Goal: Information Seeking & Learning: Learn about a topic

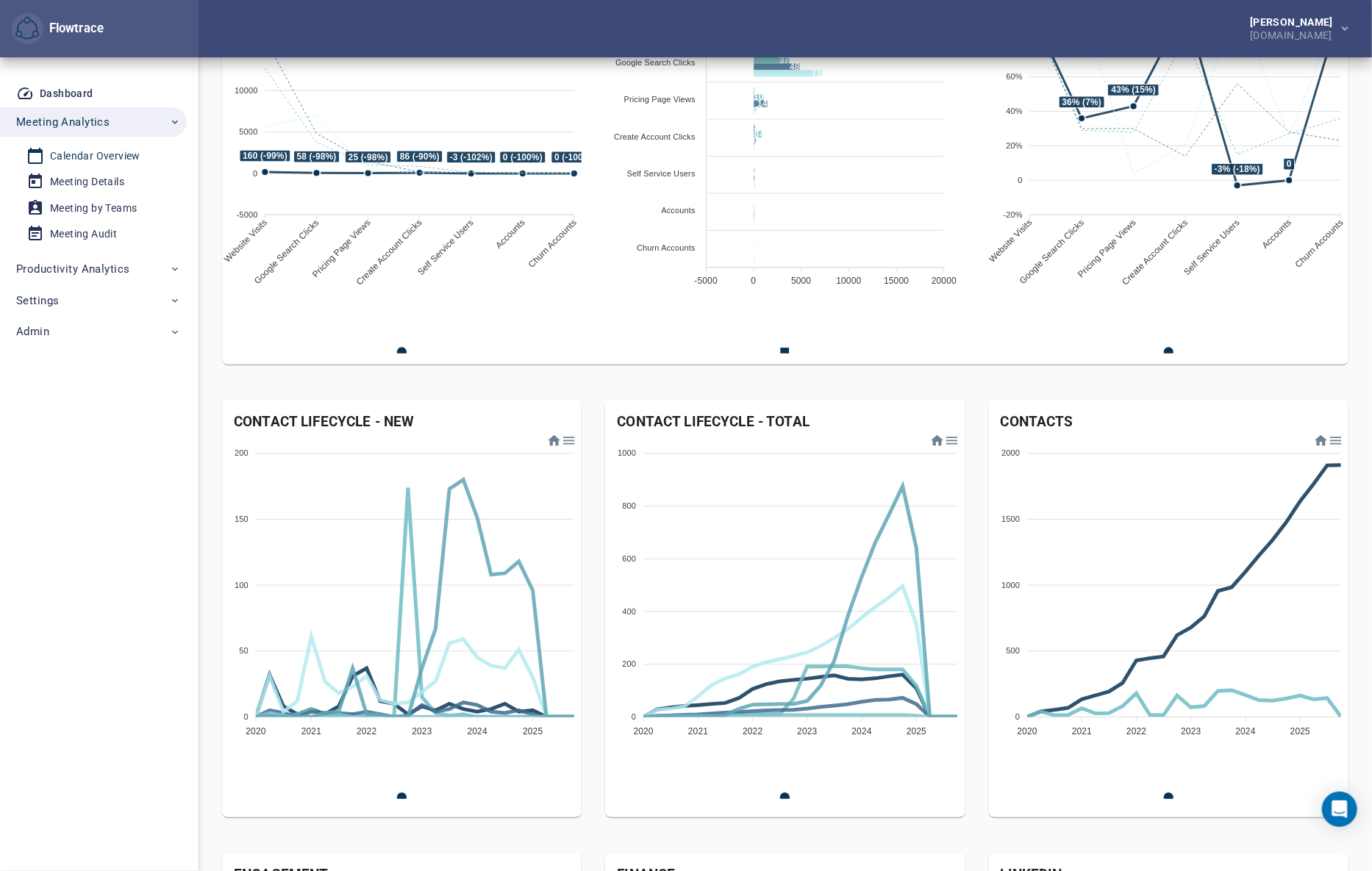
click at [103, 158] on div "Calendar Overview" at bounding box center [95, 156] width 91 height 19
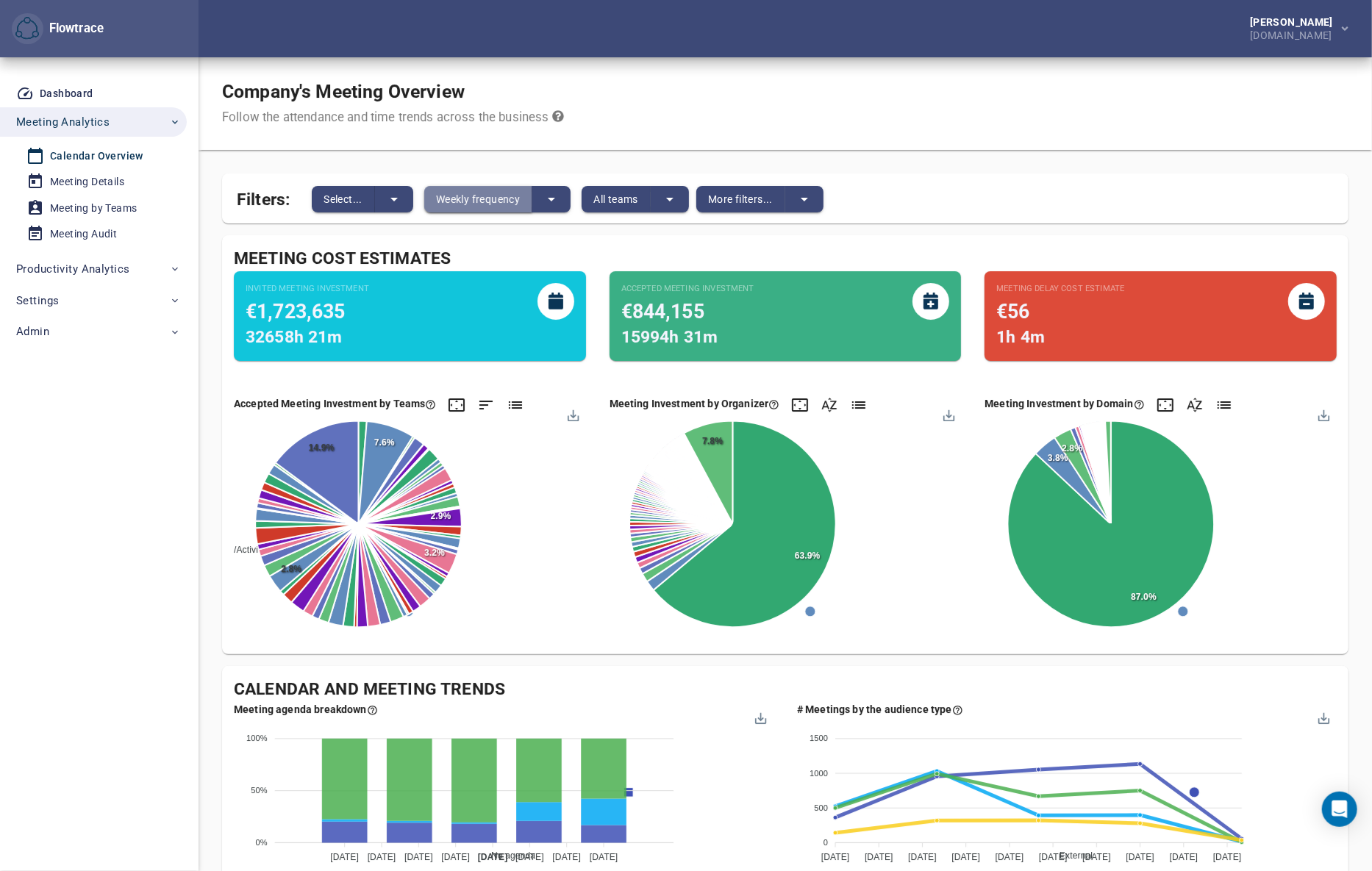
click at [491, 203] on span "Weekly frequency" at bounding box center [477, 199] width 84 height 18
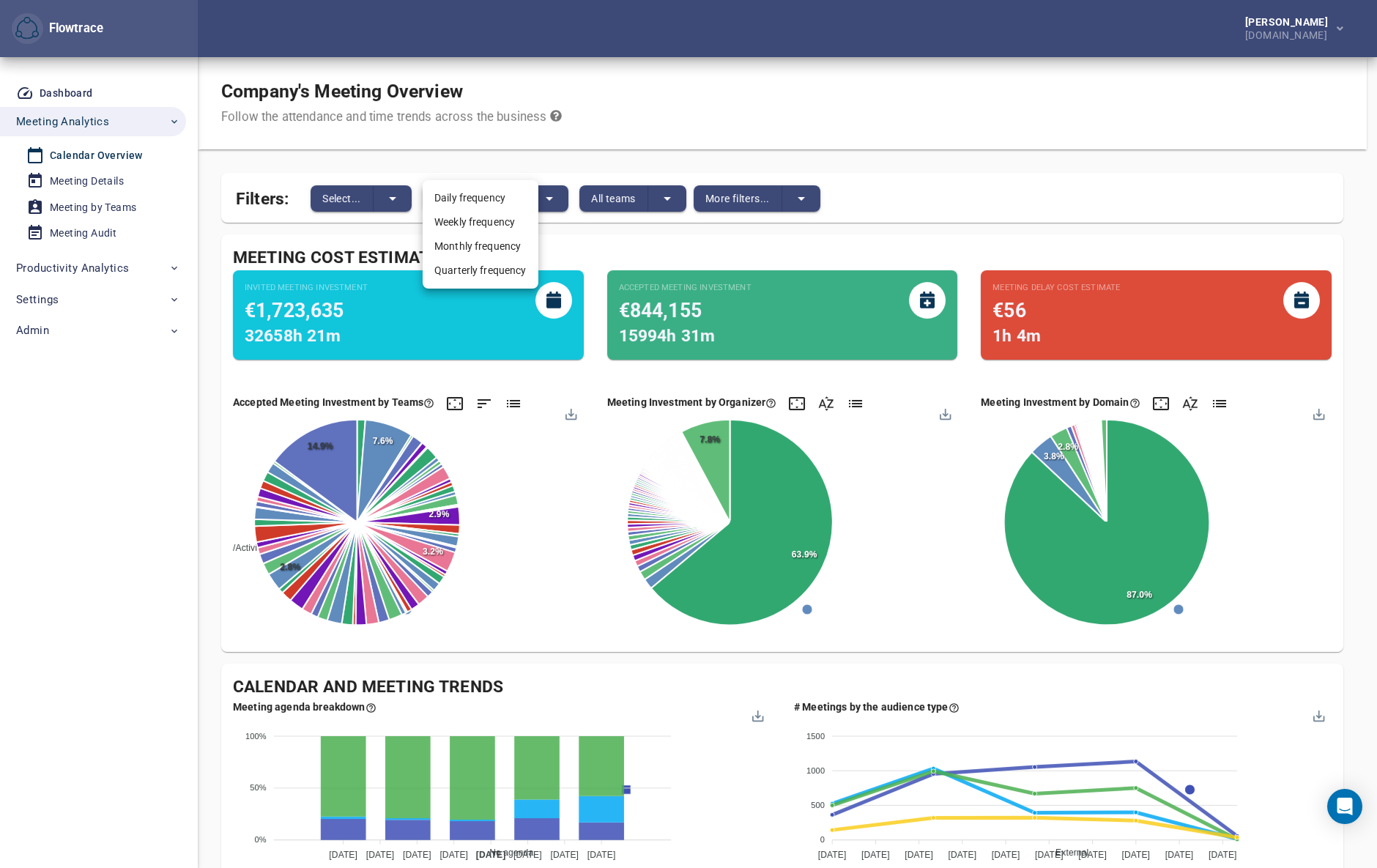
click at [477, 199] on li "Daily frequency" at bounding box center [480, 198] width 116 height 24
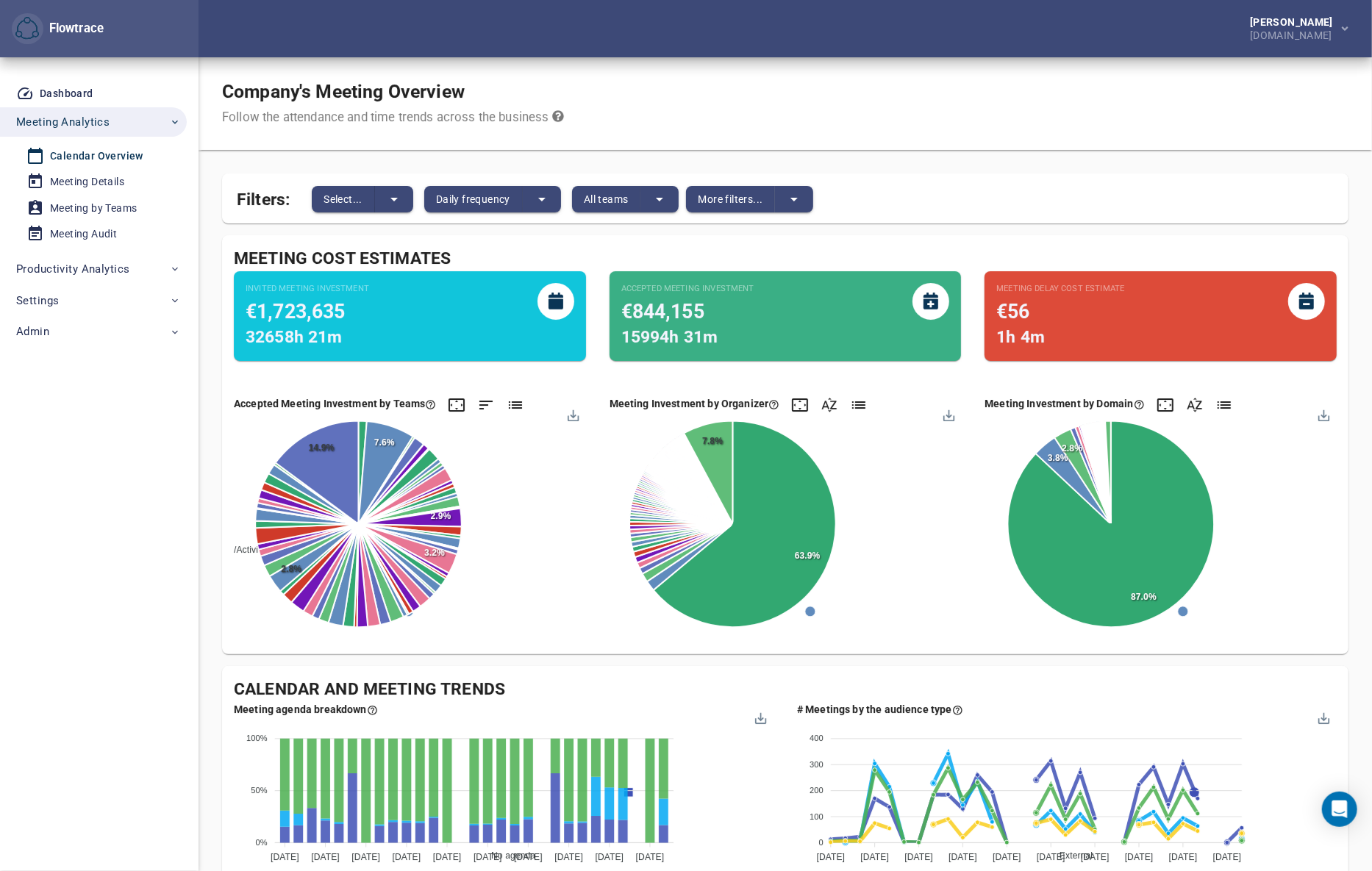
click at [843, 80] on div "Company's Meeting Overview Follow the attendance and time trends across the bus…" at bounding box center [785, 103] width 1174 height 93
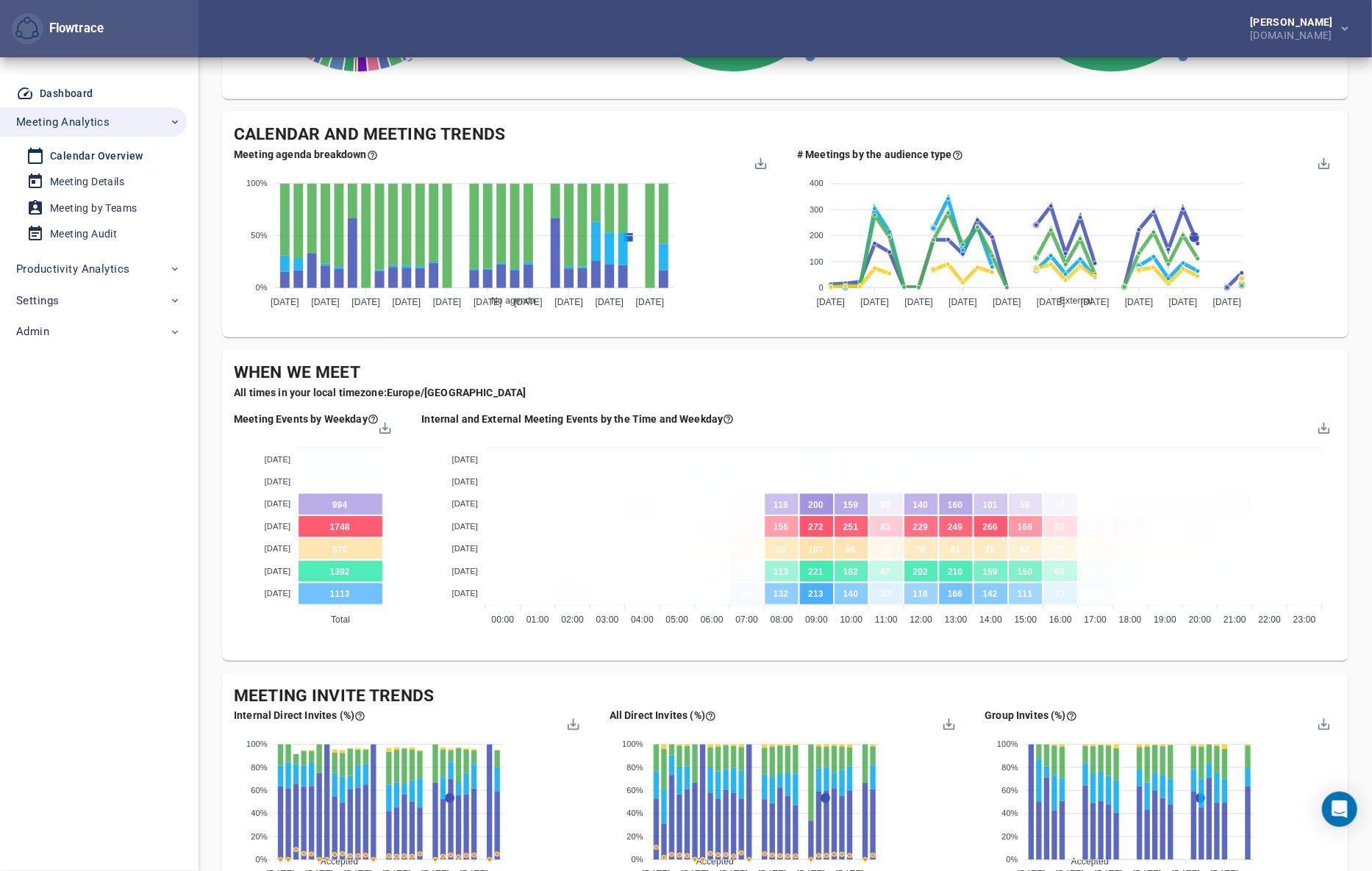
scroll to position [623, 0]
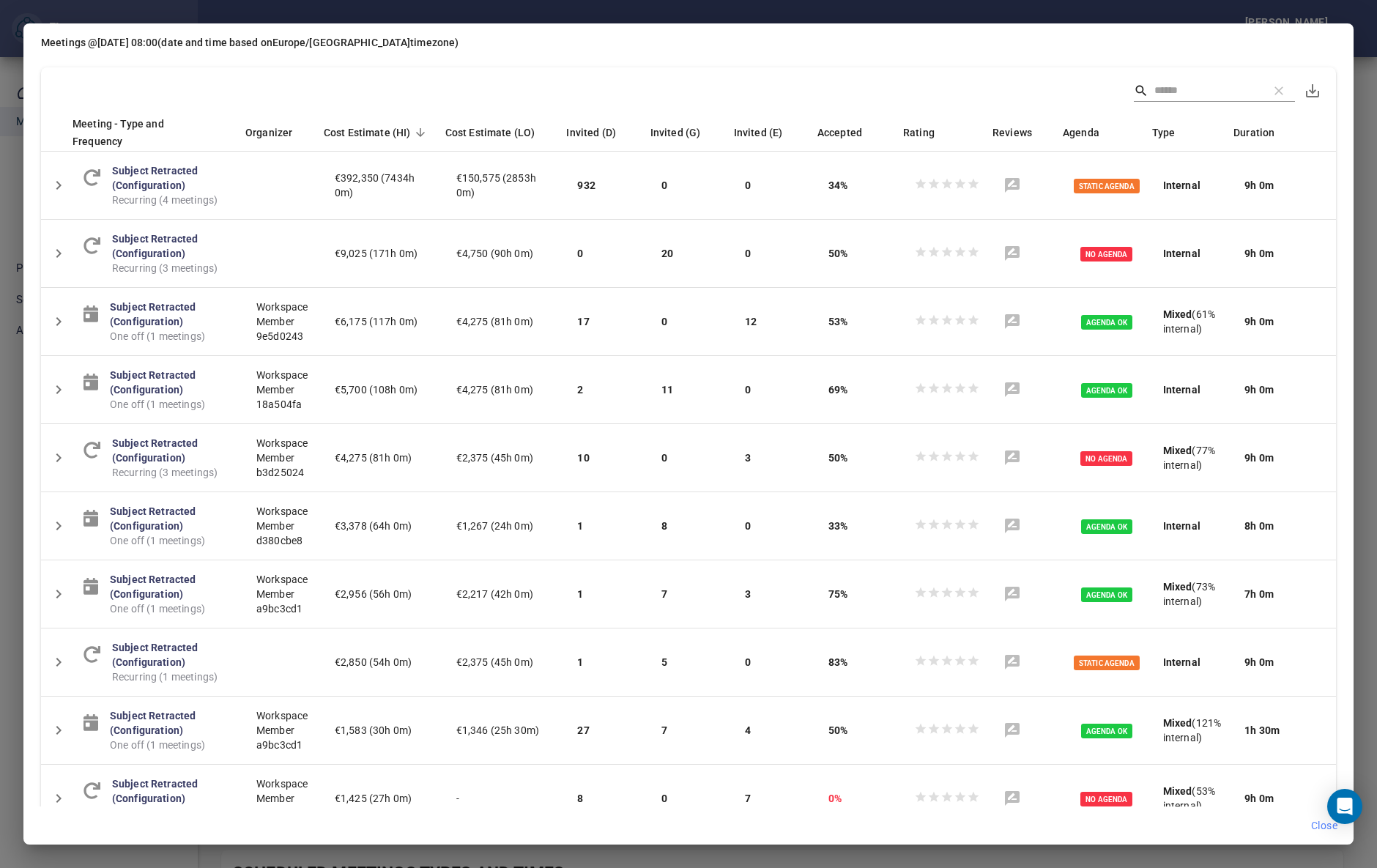
click at [1321, 828] on span "Close" at bounding box center [1324, 826] width 26 height 19
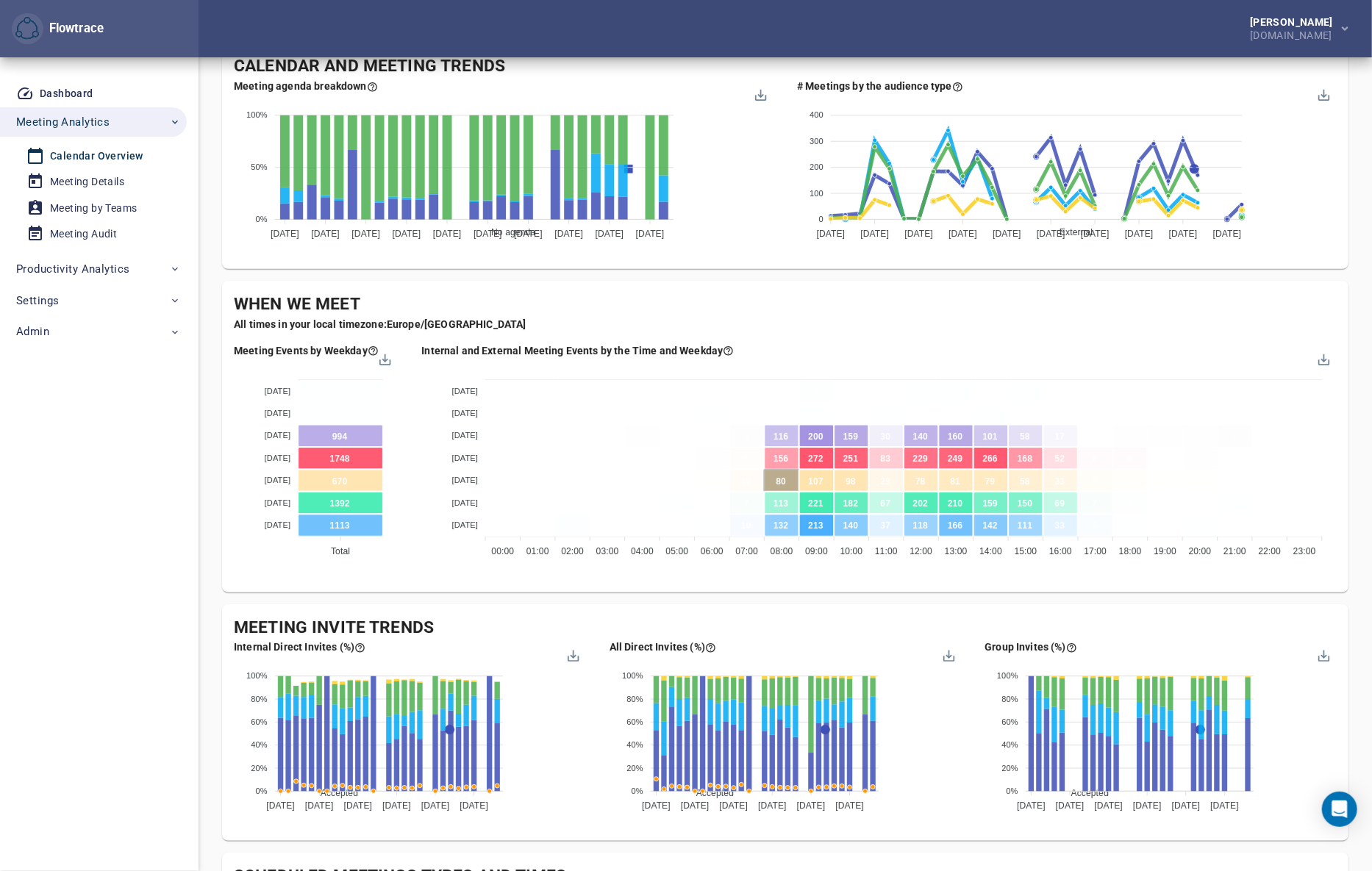
scroll to position [0, 0]
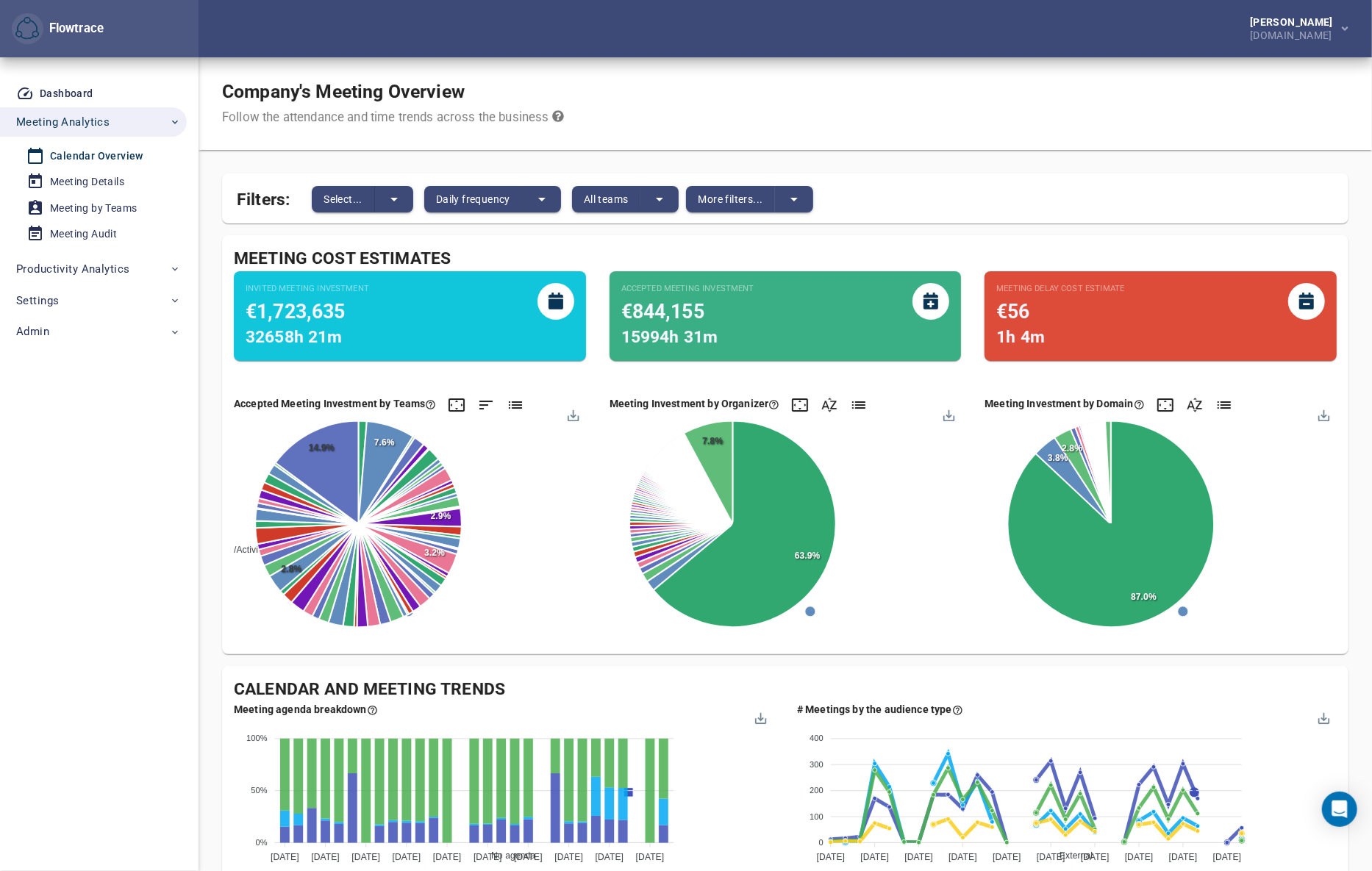
click at [802, 201] on icon "split button" at bounding box center [794, 199] width 18 height 18
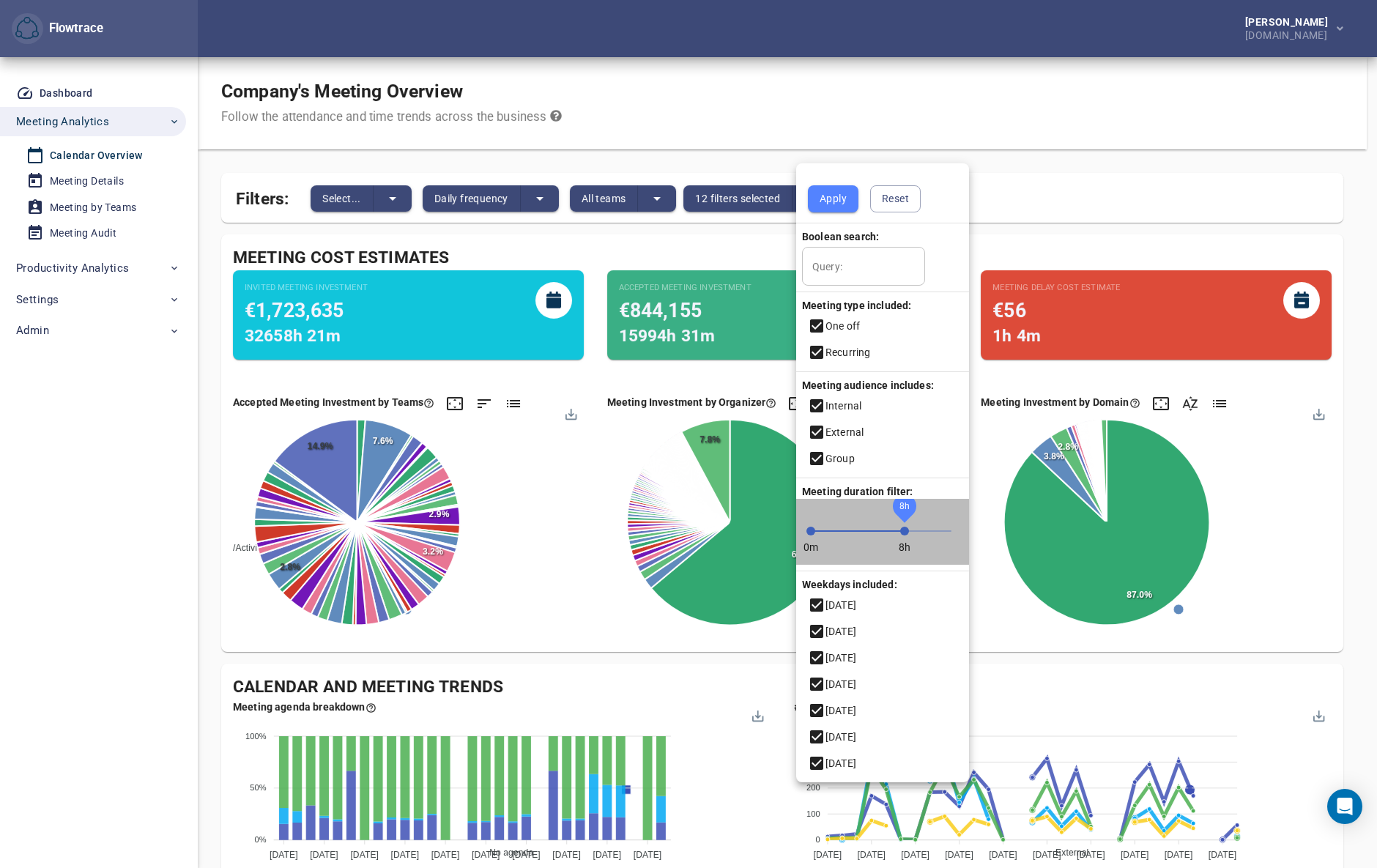
drag, startPoint x: 926, startPoint y: 527, endPoint x: 905, endPoint y: 528, distance: 21.0
click at [905, 528] on span "8h" at bounding box center [904, 530] width 9 height 9
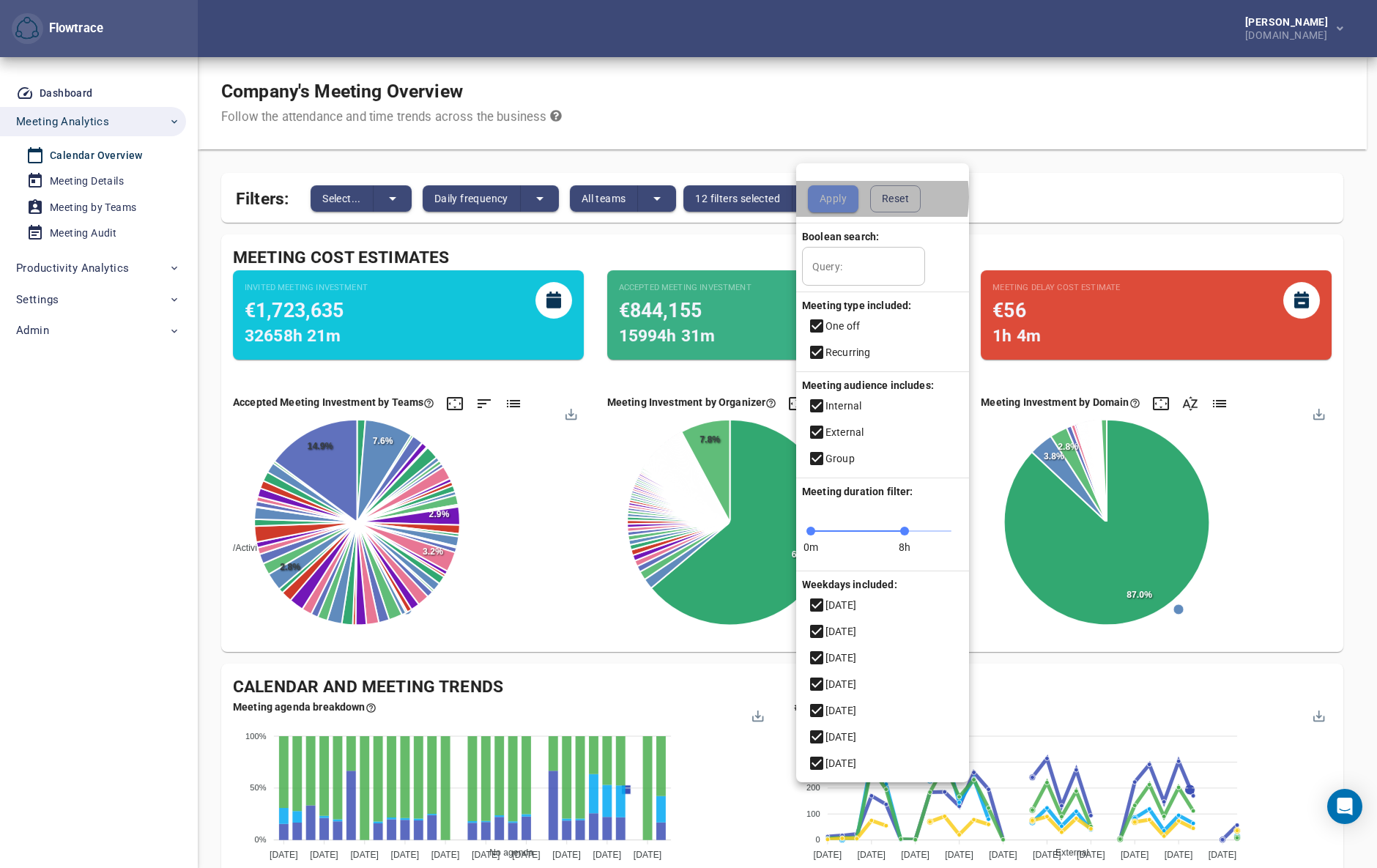
click at [840, 197] on span "Apply" at bounding box center [833, 199] width 27 height 19
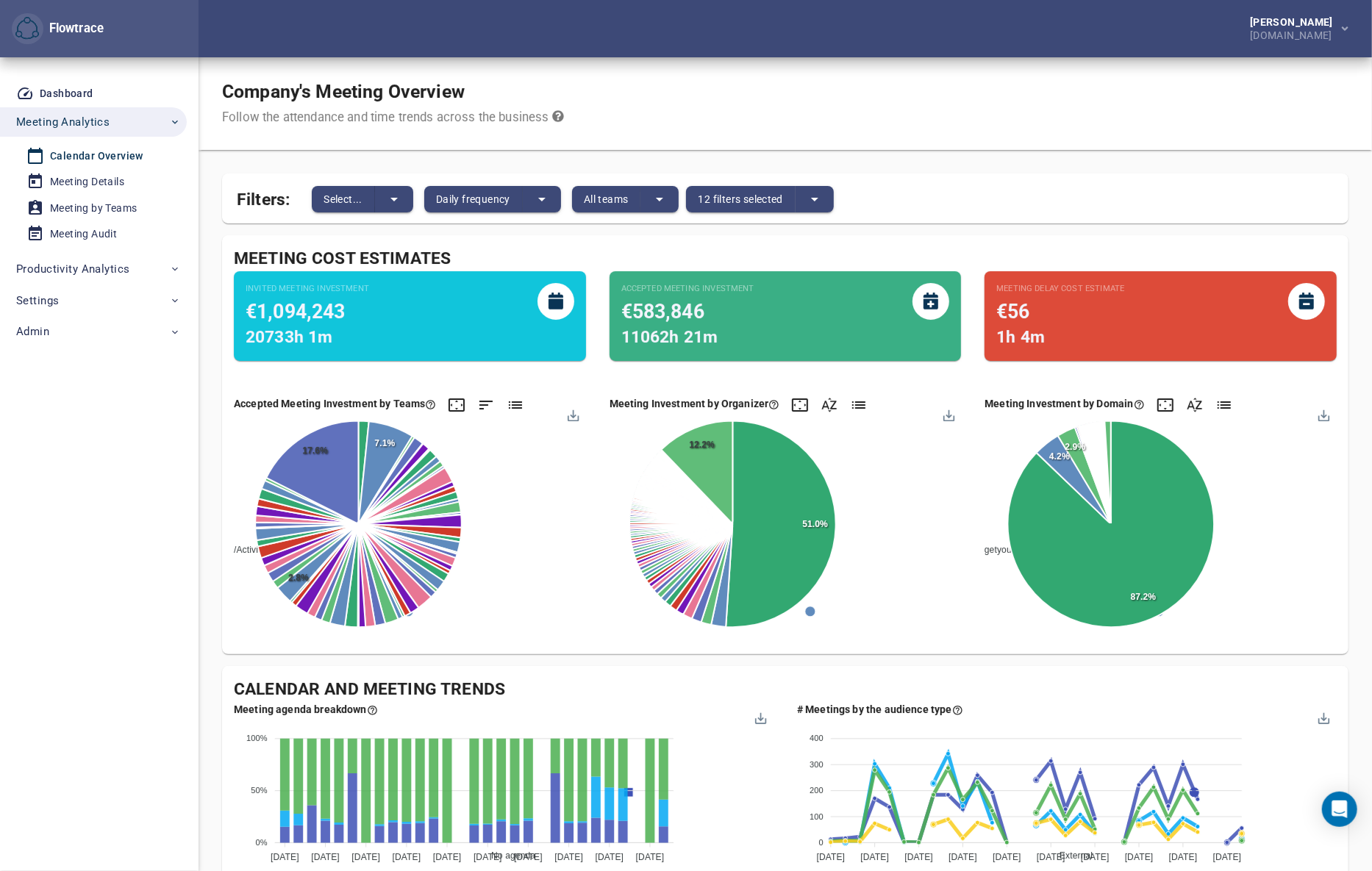
click at [1025, 95] on div "Company's Meeting Overview Follow the attendance and time trends across the bus…" at bounding box center [785, 103] width 1174 height 93
click at [653, 118] on div "Company's Meeting Overview Follow the attendance and time trends across the bus…" at bounding box center [785, 103] width 1174 height 93
click at [620, 195] on span "All teams" at bounding box center [606, 199] width 45 height 18
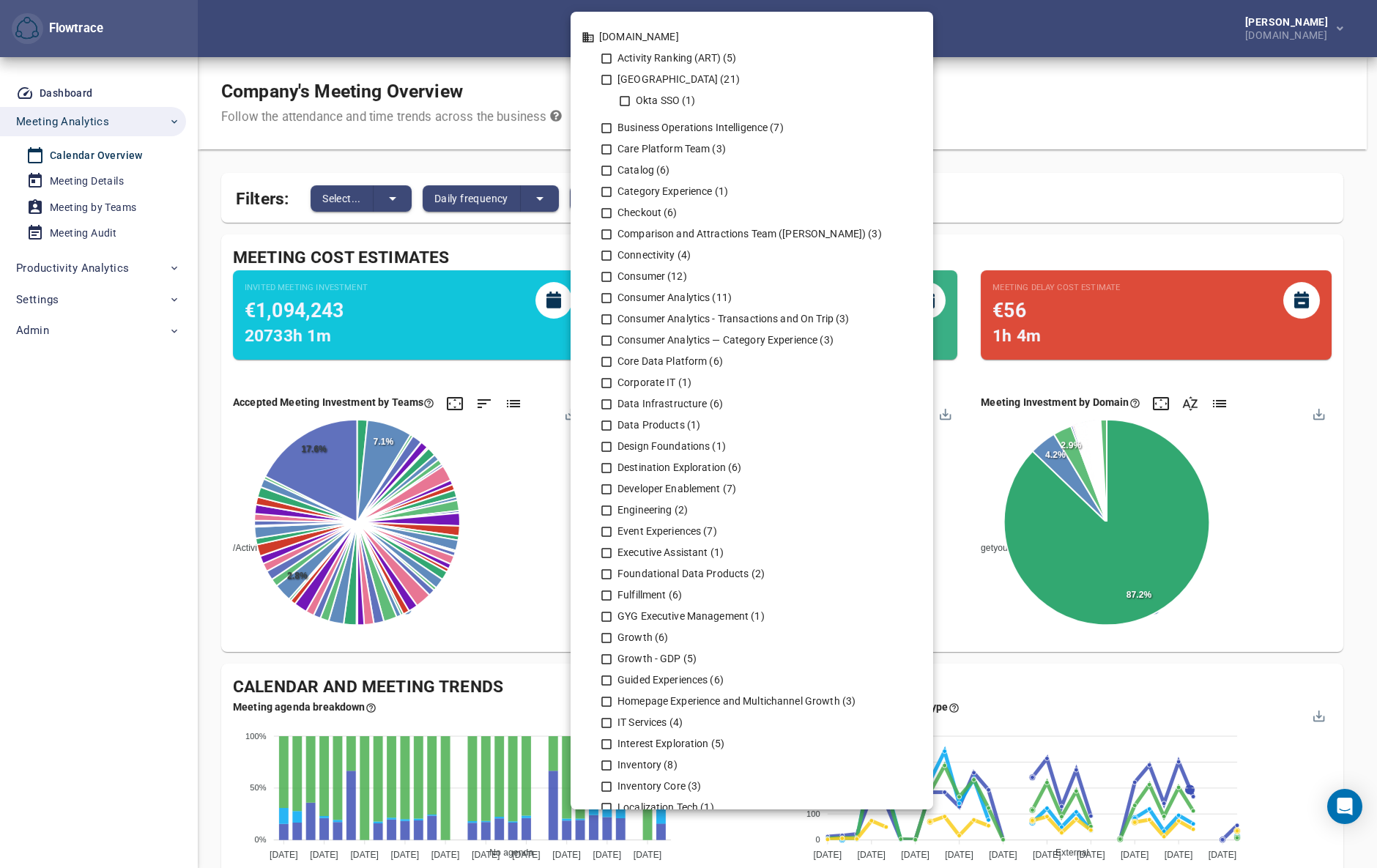
click at [1050, 109] on div at bounding box center [688, 434] width 1377 height 868
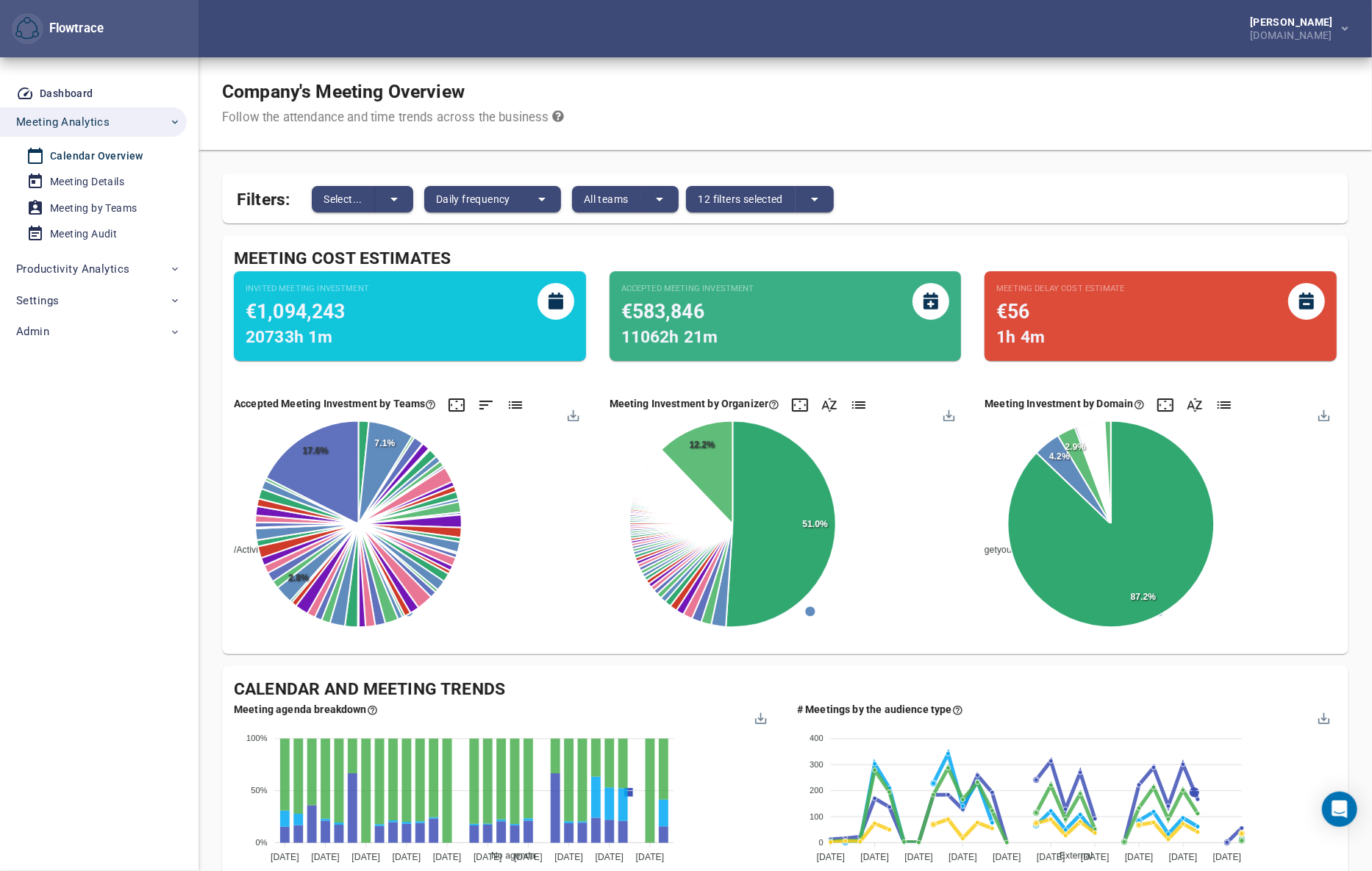
drag, startPoint x: 668, startPoint y: 38, endPoint x: 730, endPoint y: 34, distance: 62.1
click at [668, 38] on div "[PERSON_NAME] [DOMAIN_NAME]" at bounding box center [785, 28] width 1174 height 57
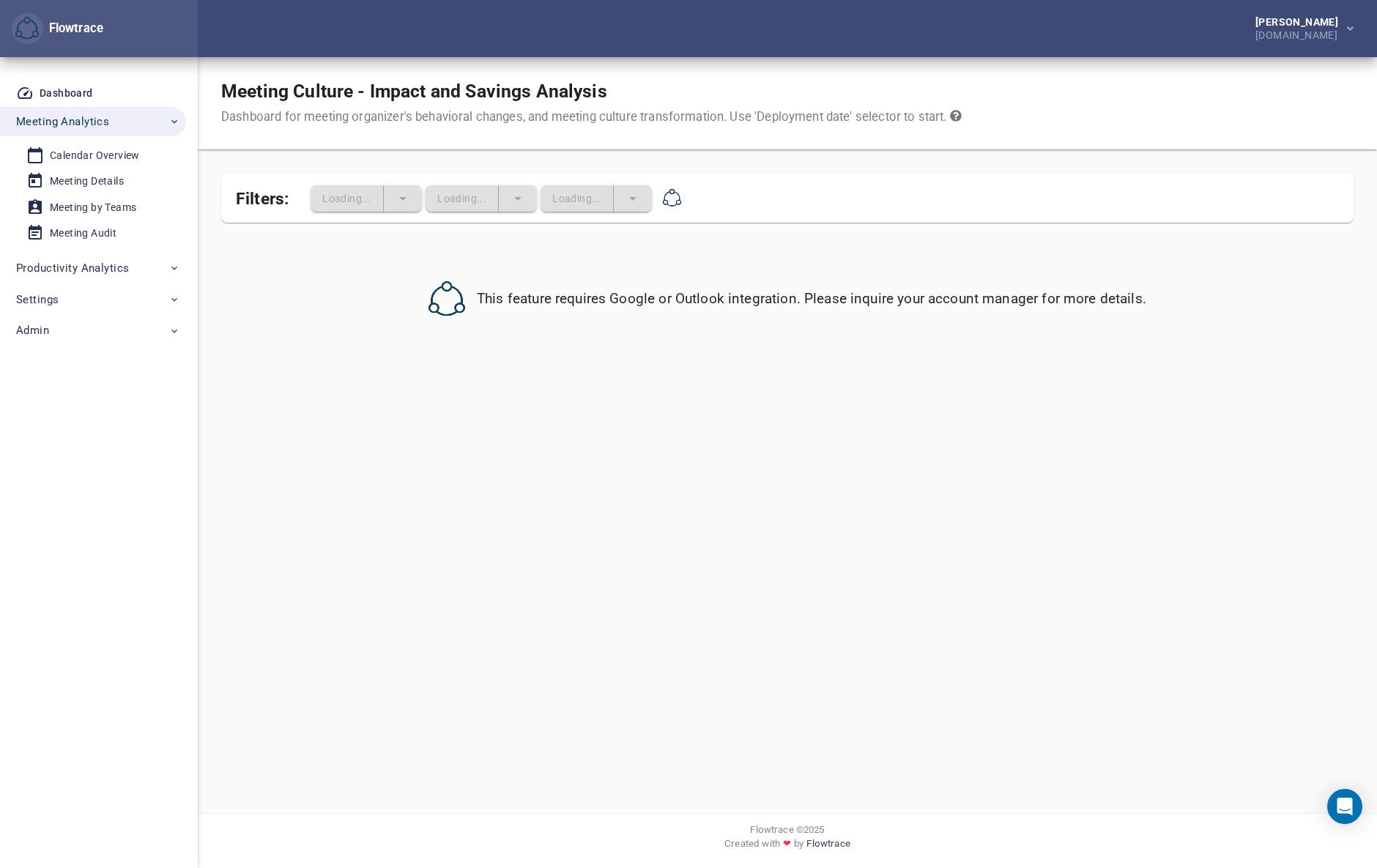
click at [971, 90] on div "Meeting Culture - Impact and Savings Analysis Dashboard for meeting organizer's…" at bounding box center [597, 103] width 752 height 45
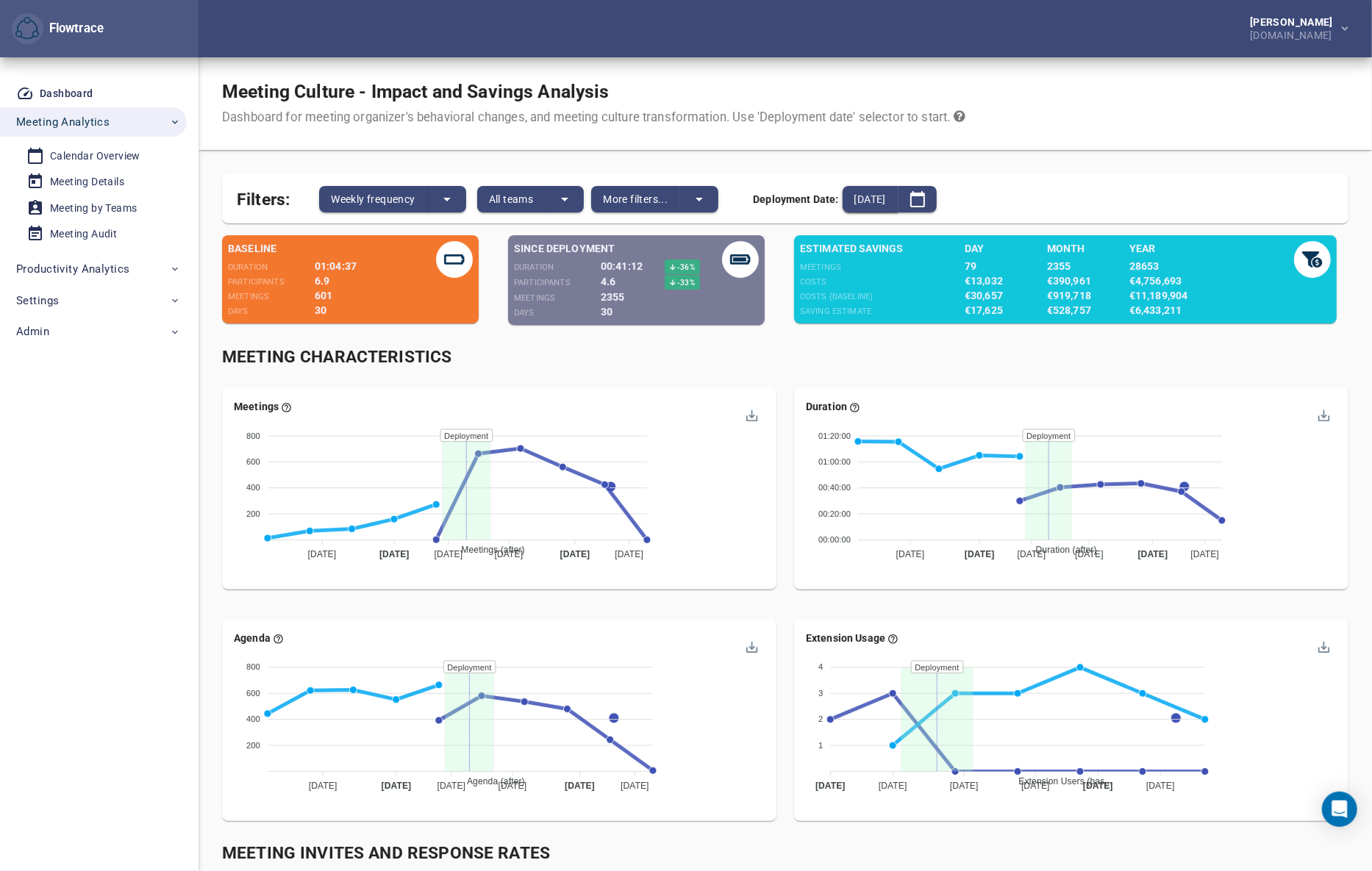
click at [886, 200] on span "2025-09-13" at bounding box center [870, 199] width 31 height 18
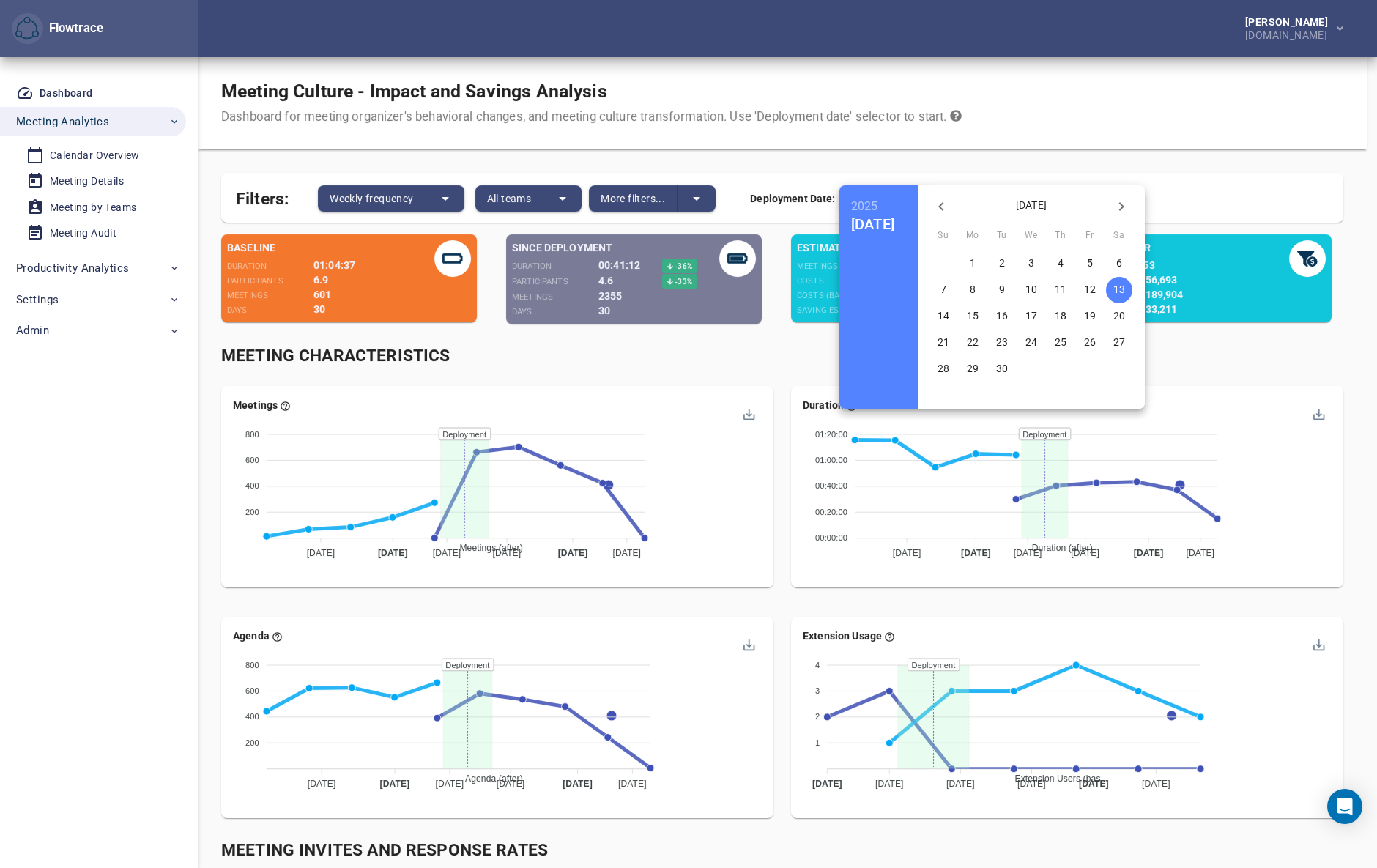
click at [1130, 201] on icon "button" at bounding box center [1121, 206] width 18 height 18
click at [1034, 260] on p "1" at bounding box center [1031, 262] width 6 height 15
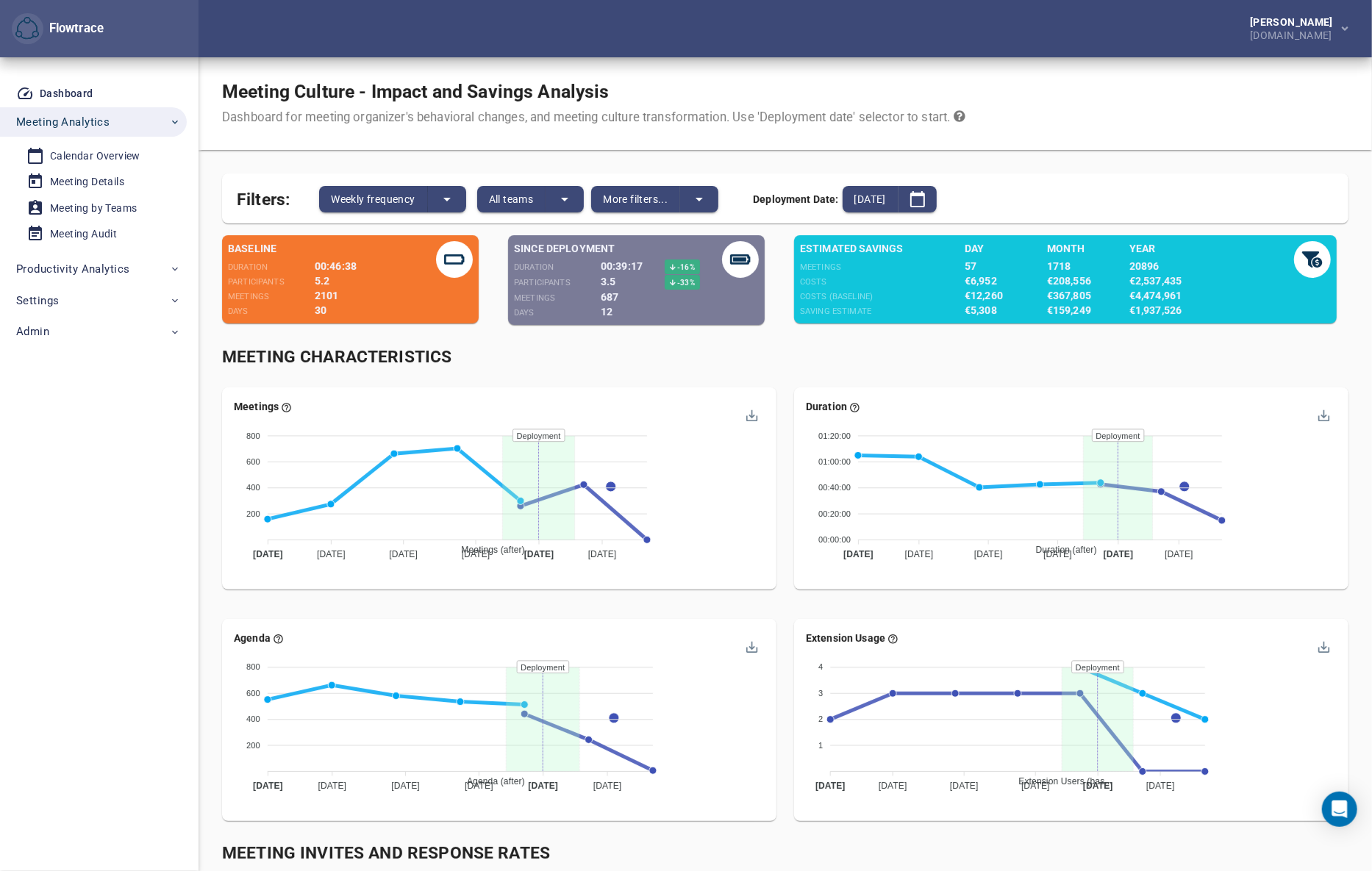
click at [803, 44] on div "[PERSON_NAME] [DOMAIN_NAME]" at bounding box center [785, 28] width 1174 height 57
click at [782, 337] on div "Meeting Characteristics" at bounding box center [785, 358] width 1144 height 42
click at [924, 37] on div "[PERSON_NAME] [DOMAIN_NAME]" at bounding box center [785, 28] width 1174 height 57
click at [886, 202] on span "2025-10-01" at bounding box center [870, 199] width 31 height 18
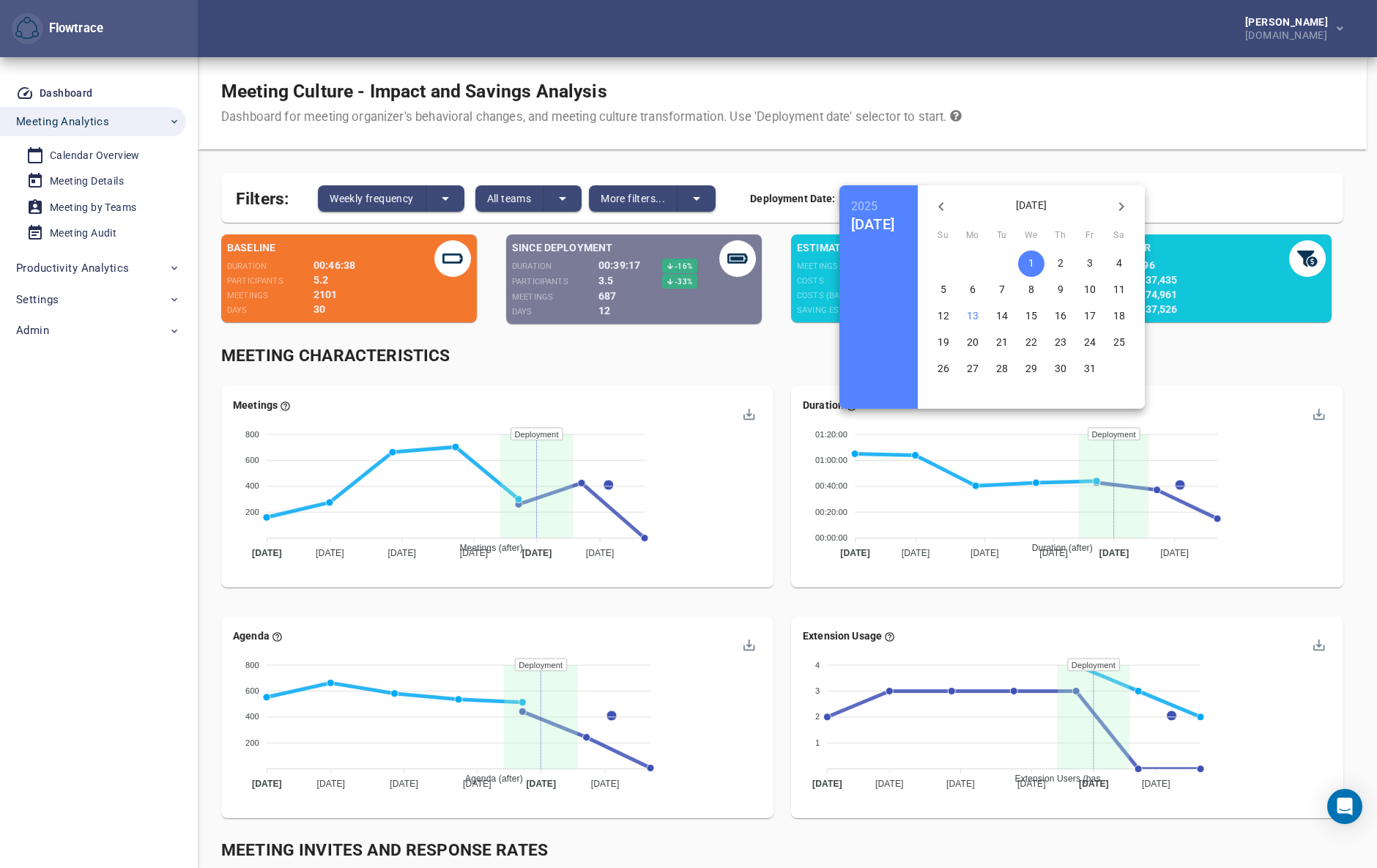
click at [950, 208] on icon "button" at bounding box center [941, 206] width 18 height 18
click at [949, 340] on p "21" at bounding box center [943, 342] width 12 height 15
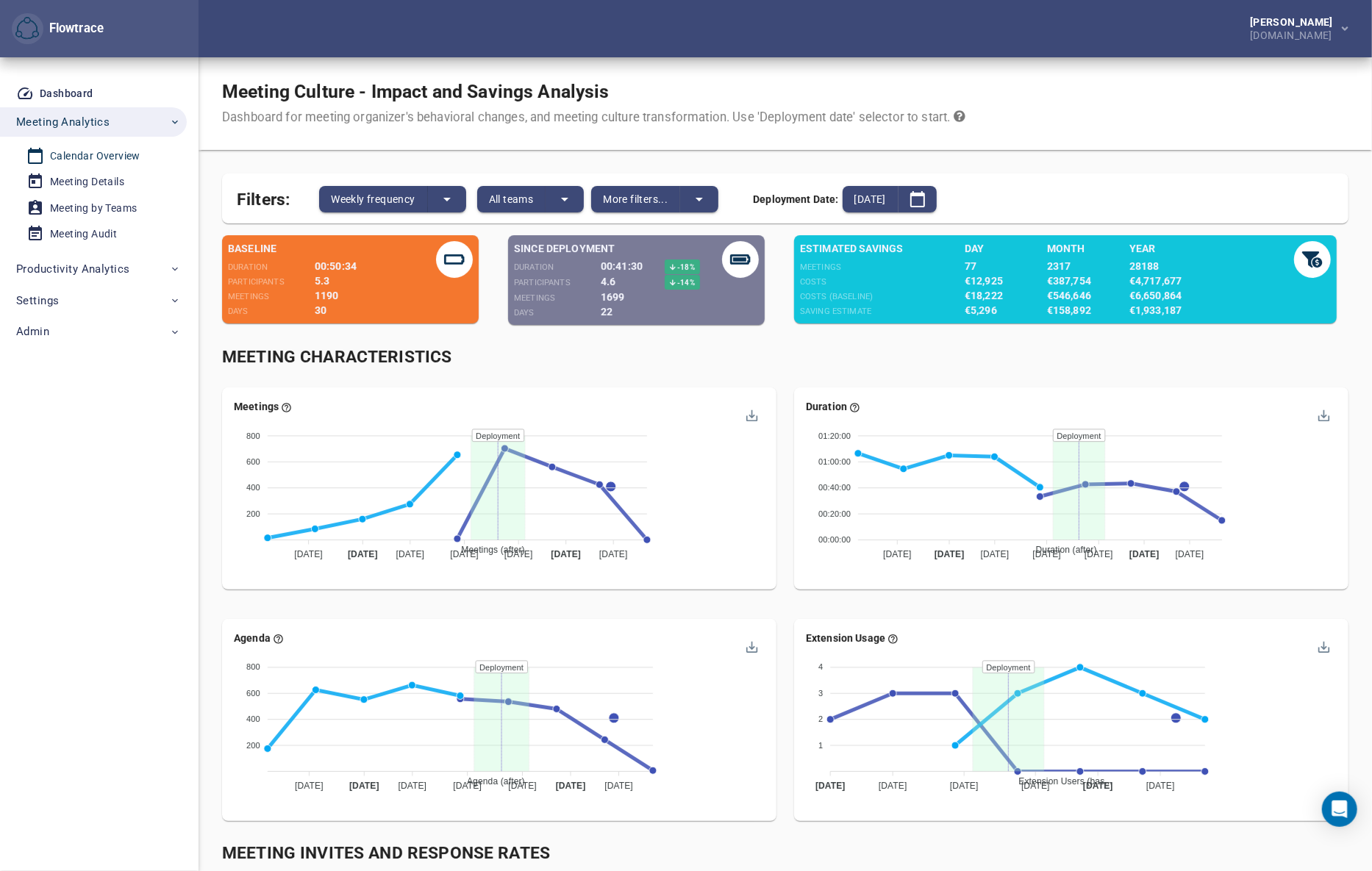
click at [62, 155] on div "Calendar Overview" at bounding box center [95, 156] width 91 height 19
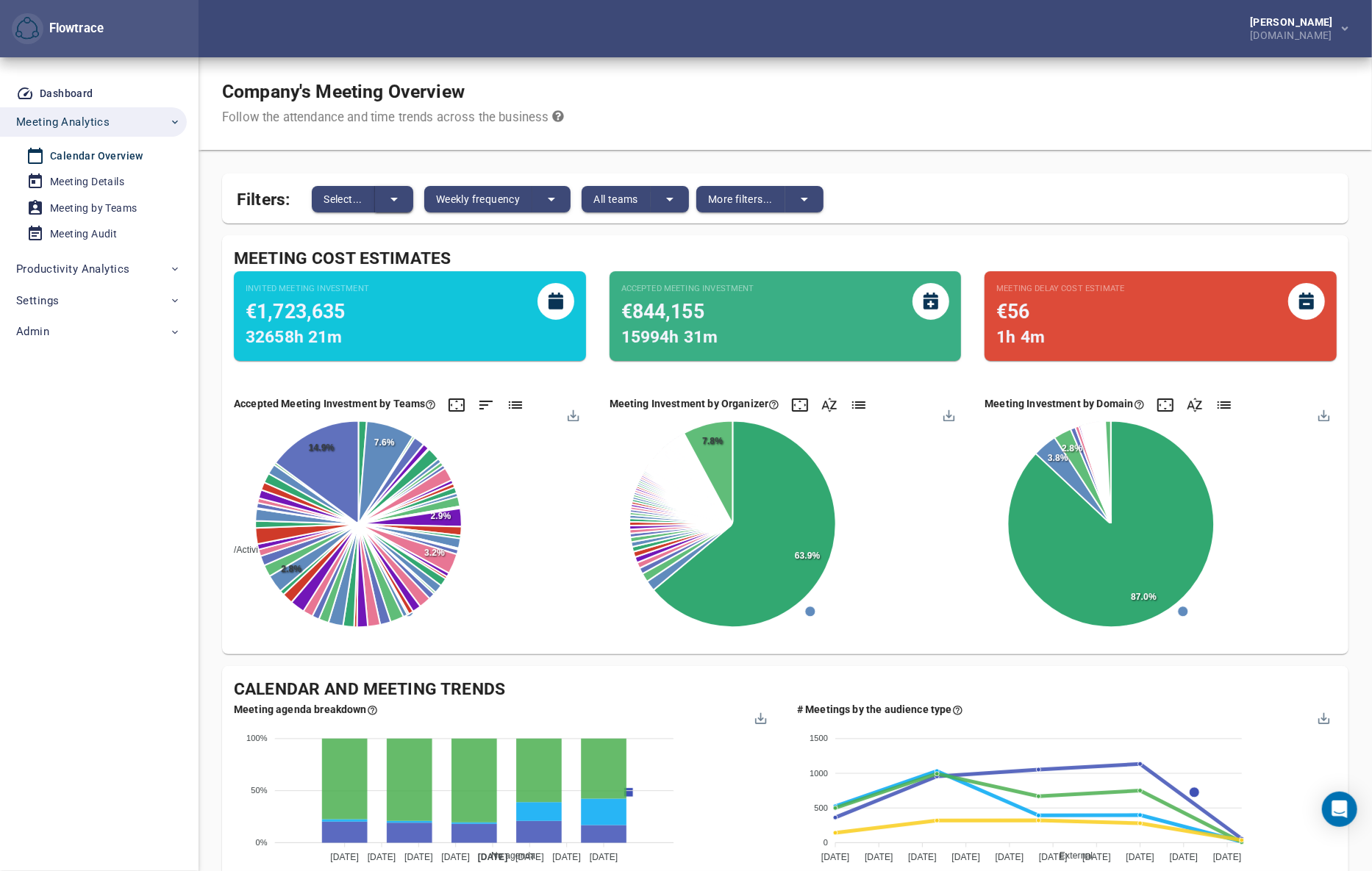
click at [398, 202] on icon "split button" at bounding box center [394, 199] width 18 height 18
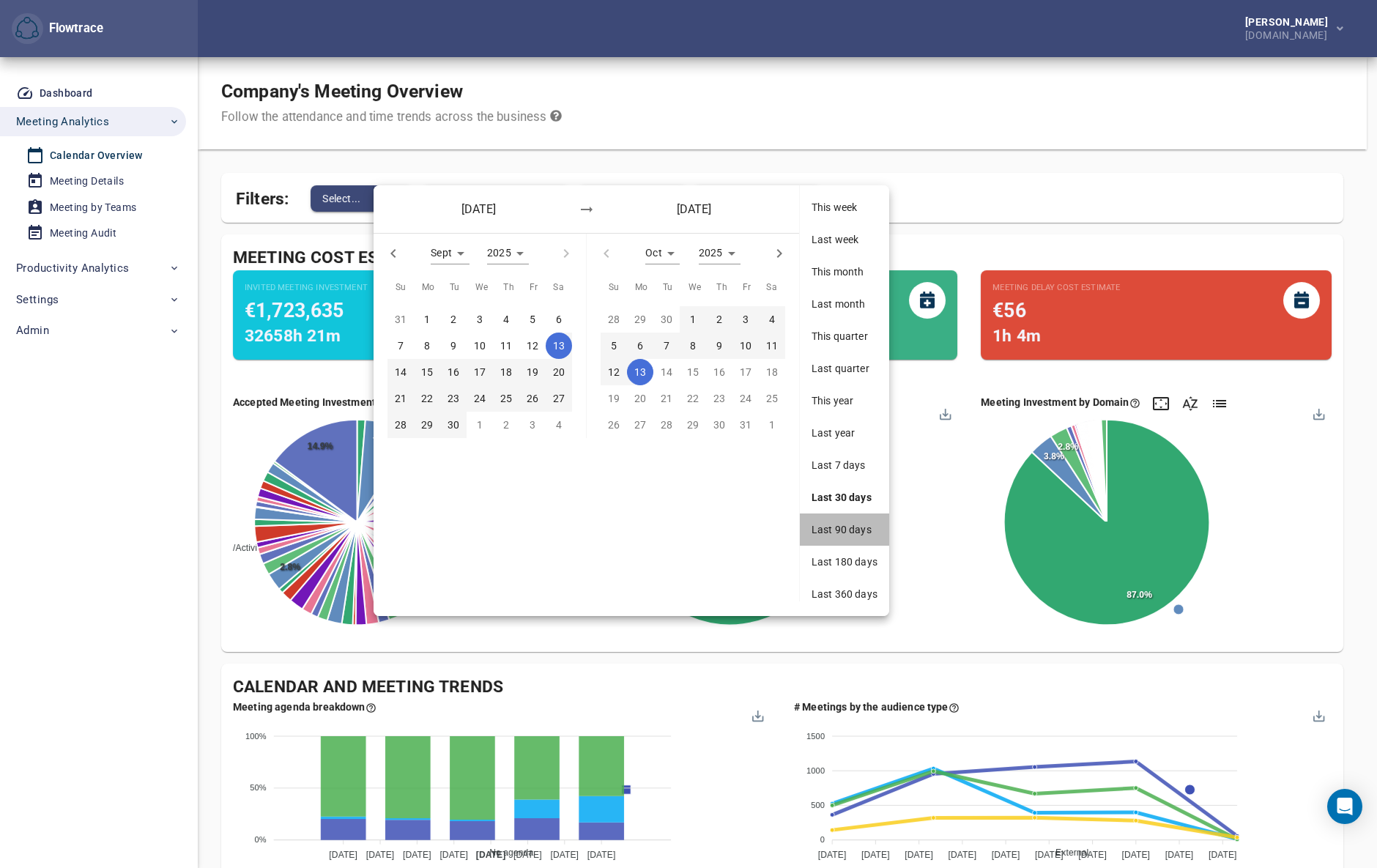
click at [848, 533] on span "Last 90 days" at bounding box center [844, 529] width 66 height 15
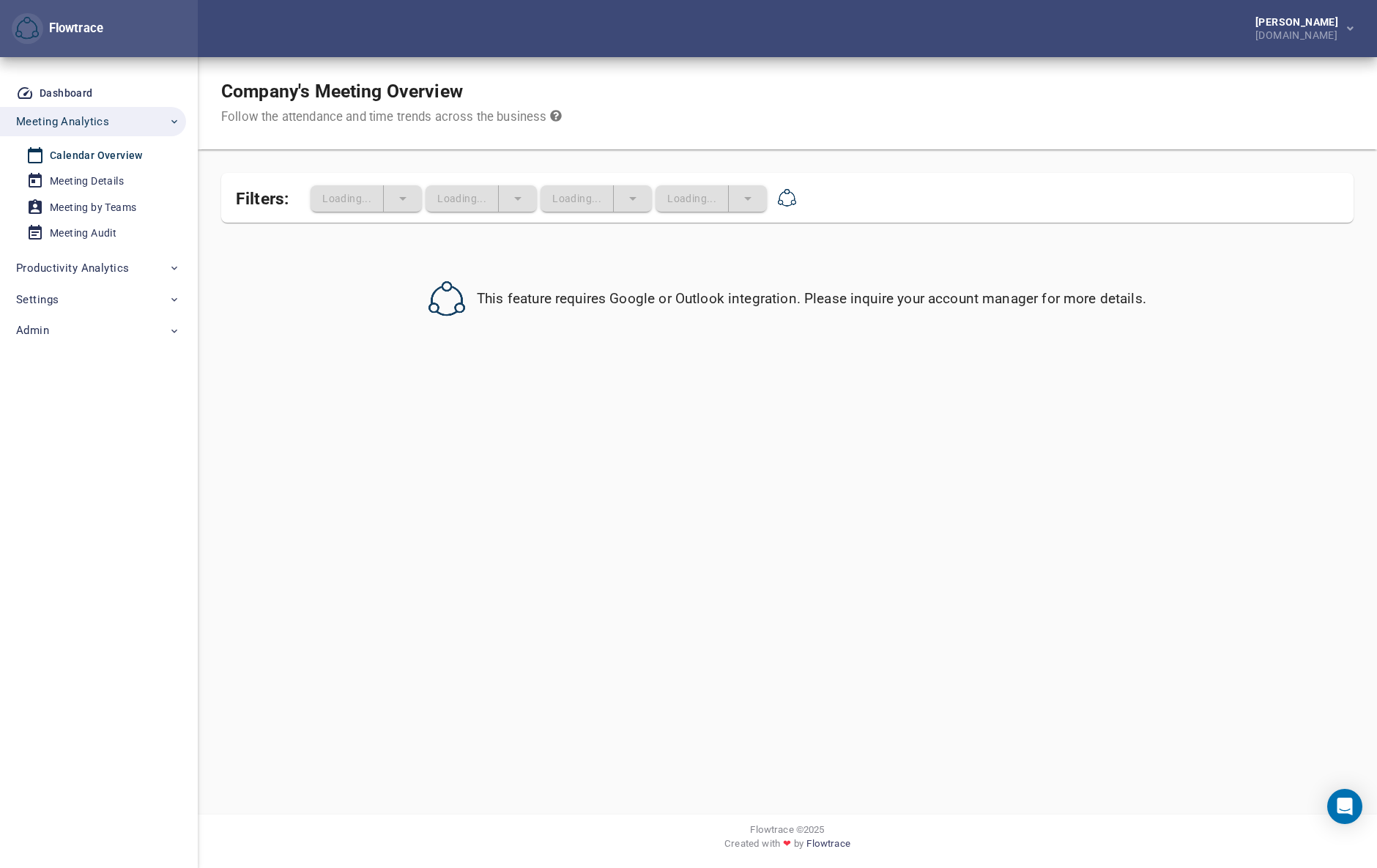
click at [908, 103] on div "Company's Meeting Overview Follow the attendance and time trends across the bus…" at bounding box center [787, 103] width 1179 height 93
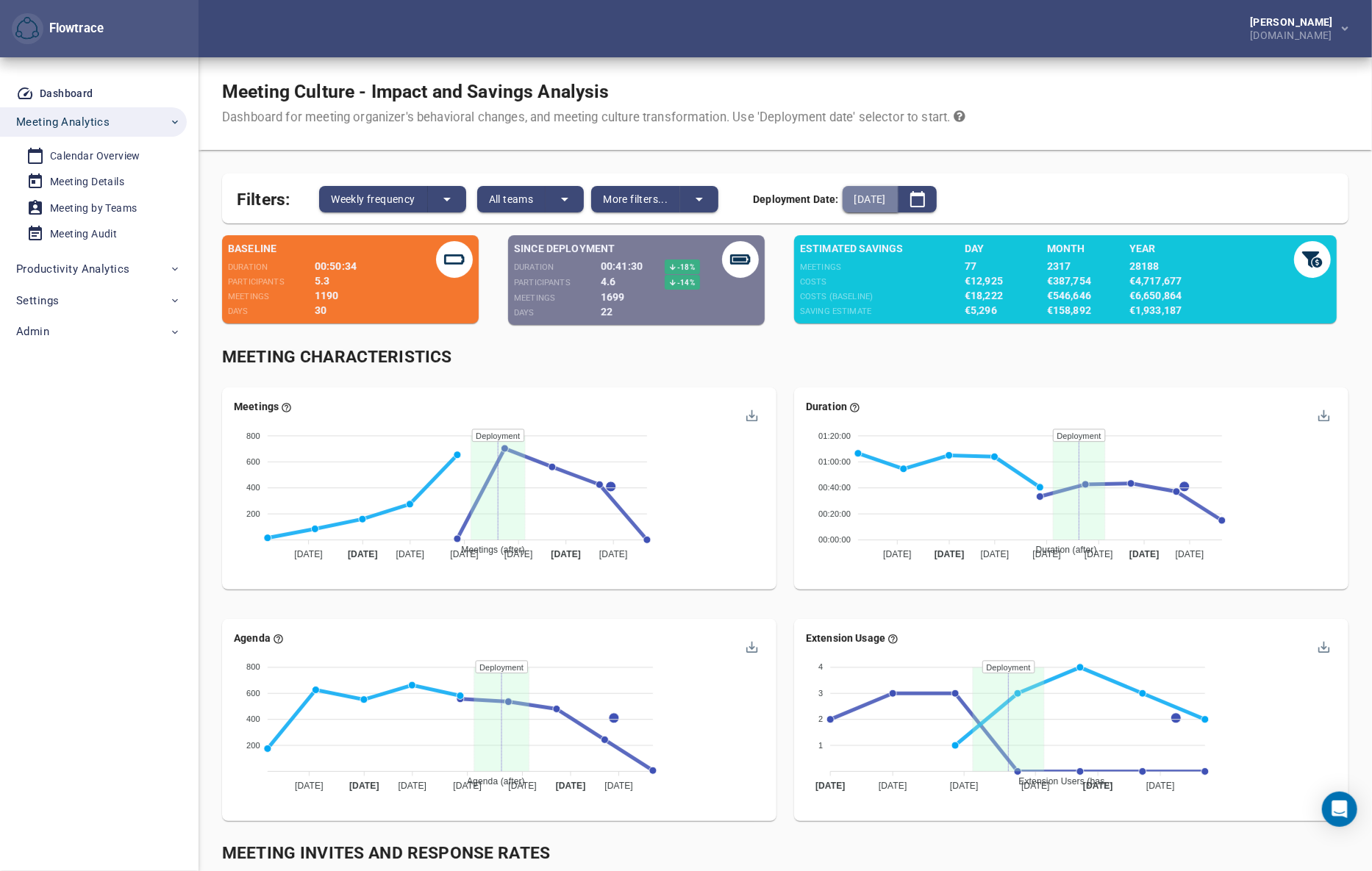
click at [880, 193] on span "2025-09-21" at bounding box center [870, 199] width 31 height 18
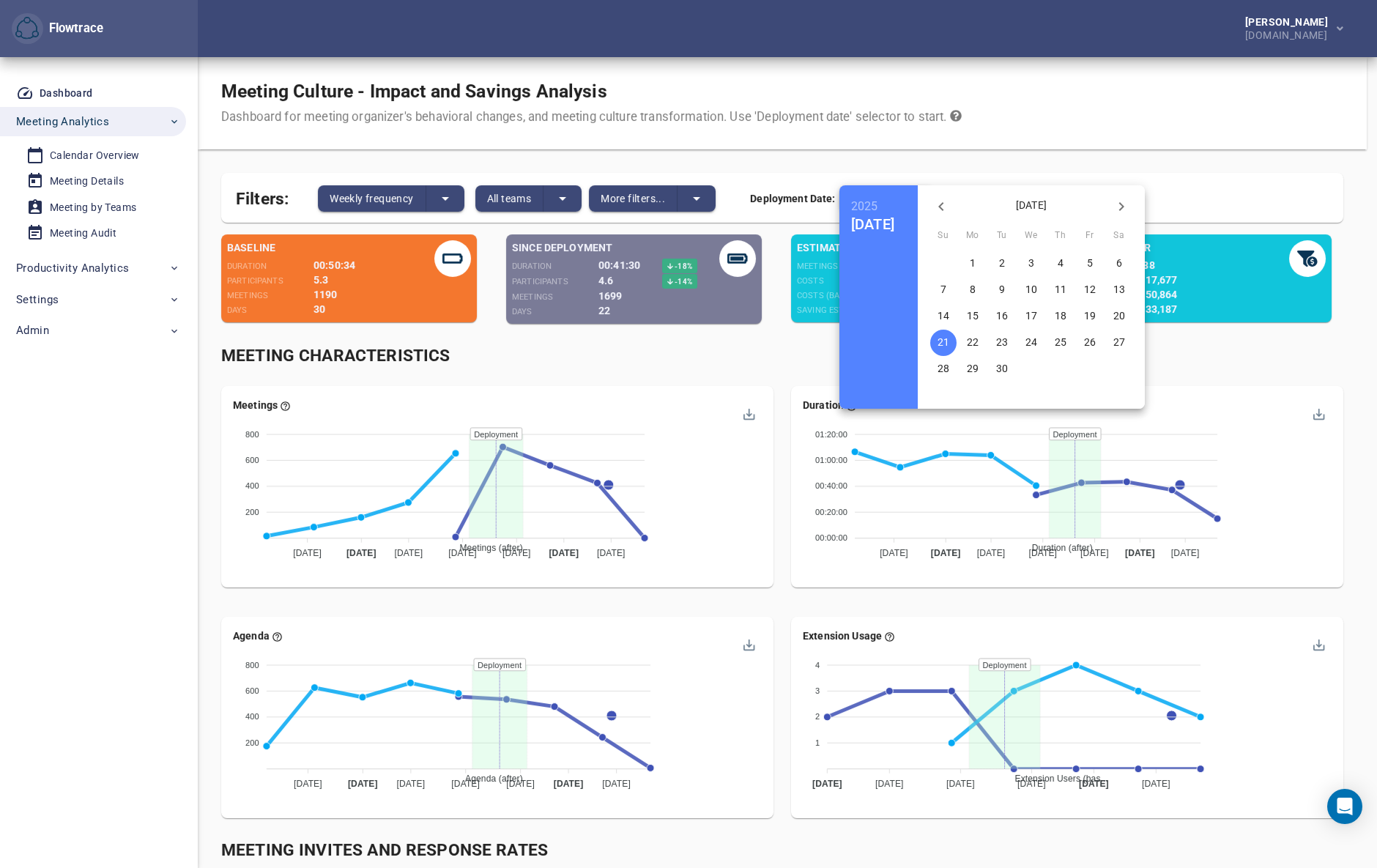
click at [1037, 314] on p "17" at bounding box center [1031, 315] width 12 height 15
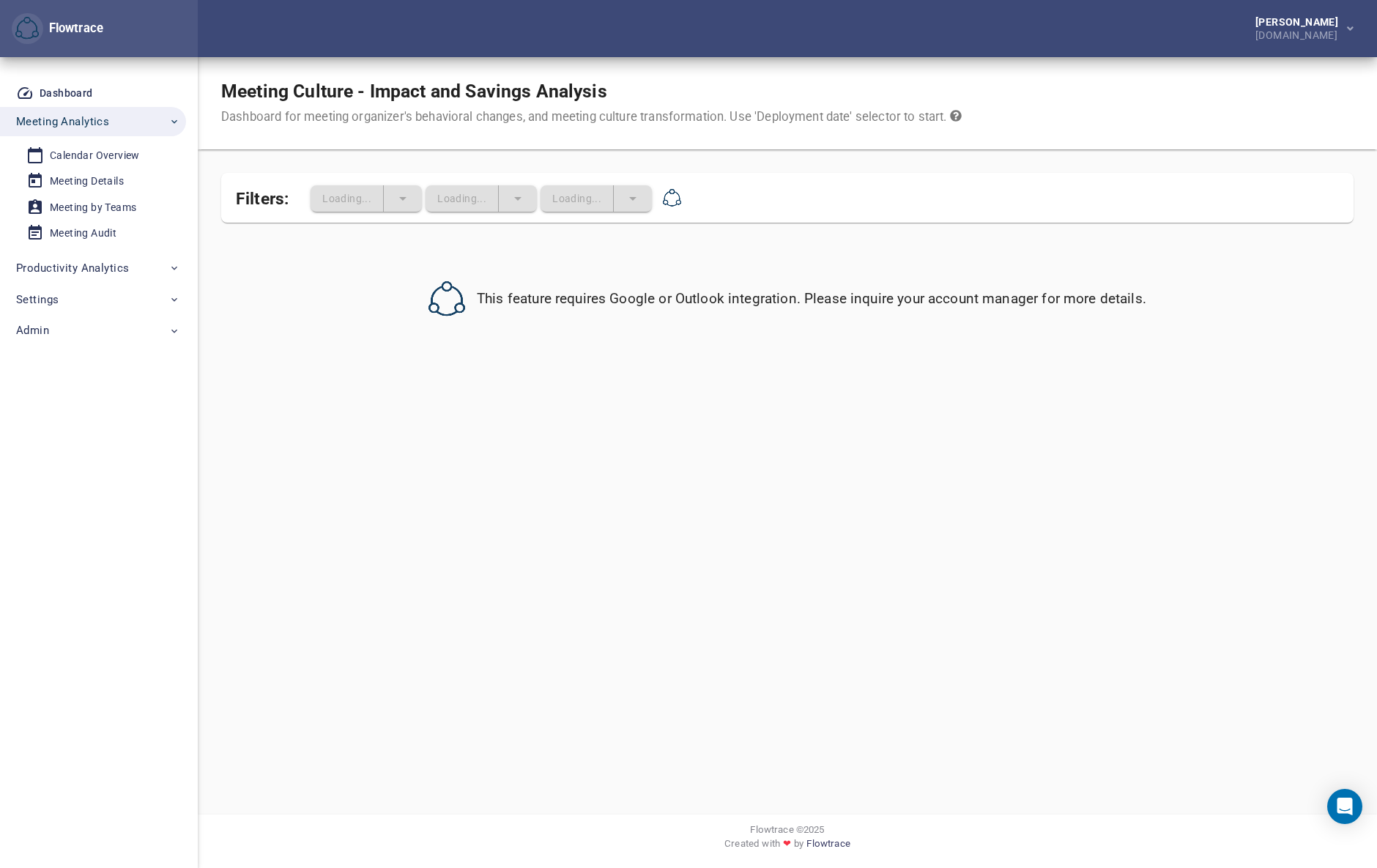
click at [991, 66] on div "Meeting Culture - Impact and Savings Analysis Dashboard for meeting organizer's…" at bounding box center [787, 103] width 1179 height 93
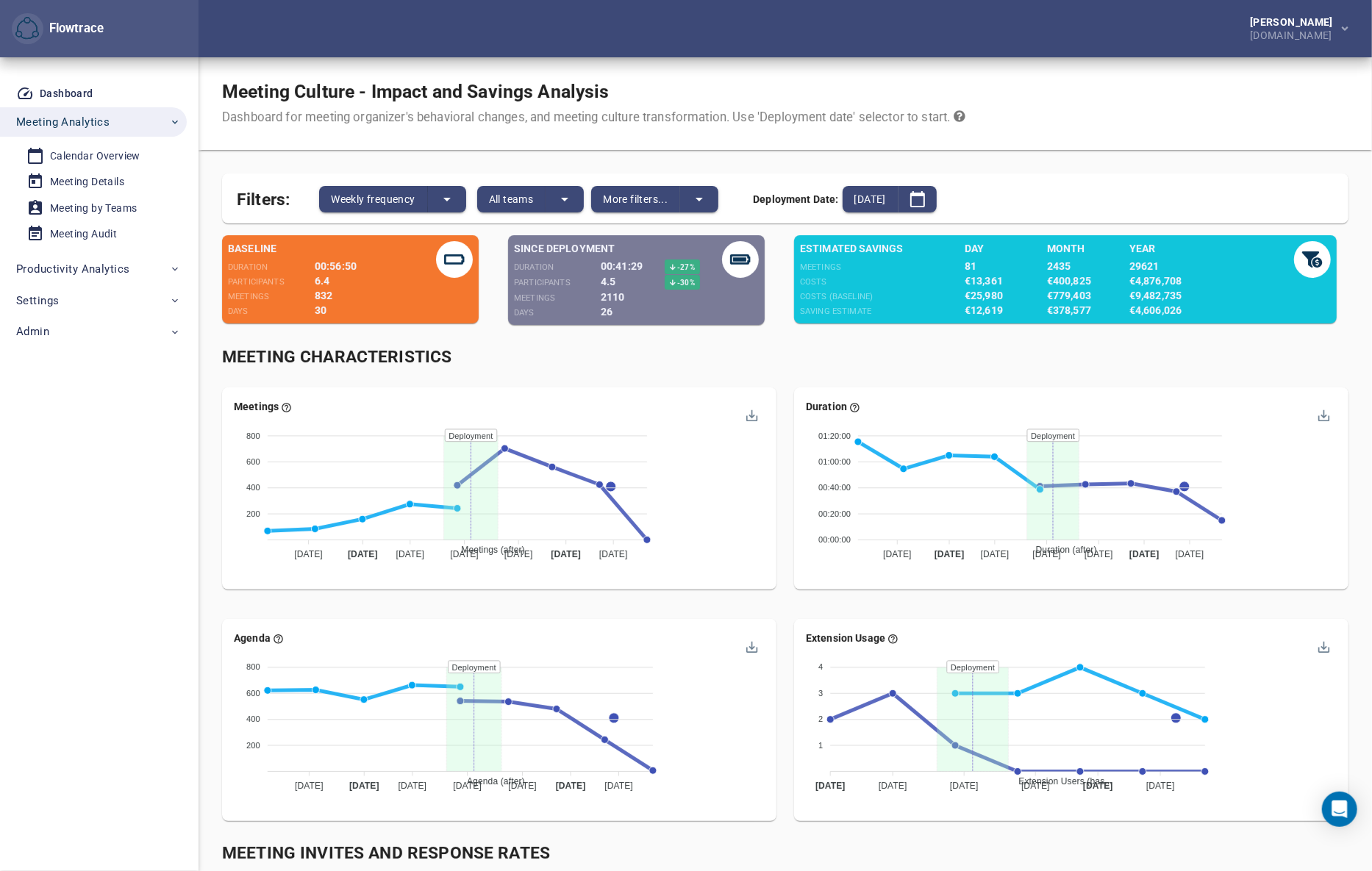
click at [794, 362] on div "Meeting Characteristics" at bounding box center [784, 357] width 1126 height 24
click at [1003, 52] on div "[PERSON_NAME] [DOMAIN_NAME]" at bounding box center [785, 28] width 1174 height 57
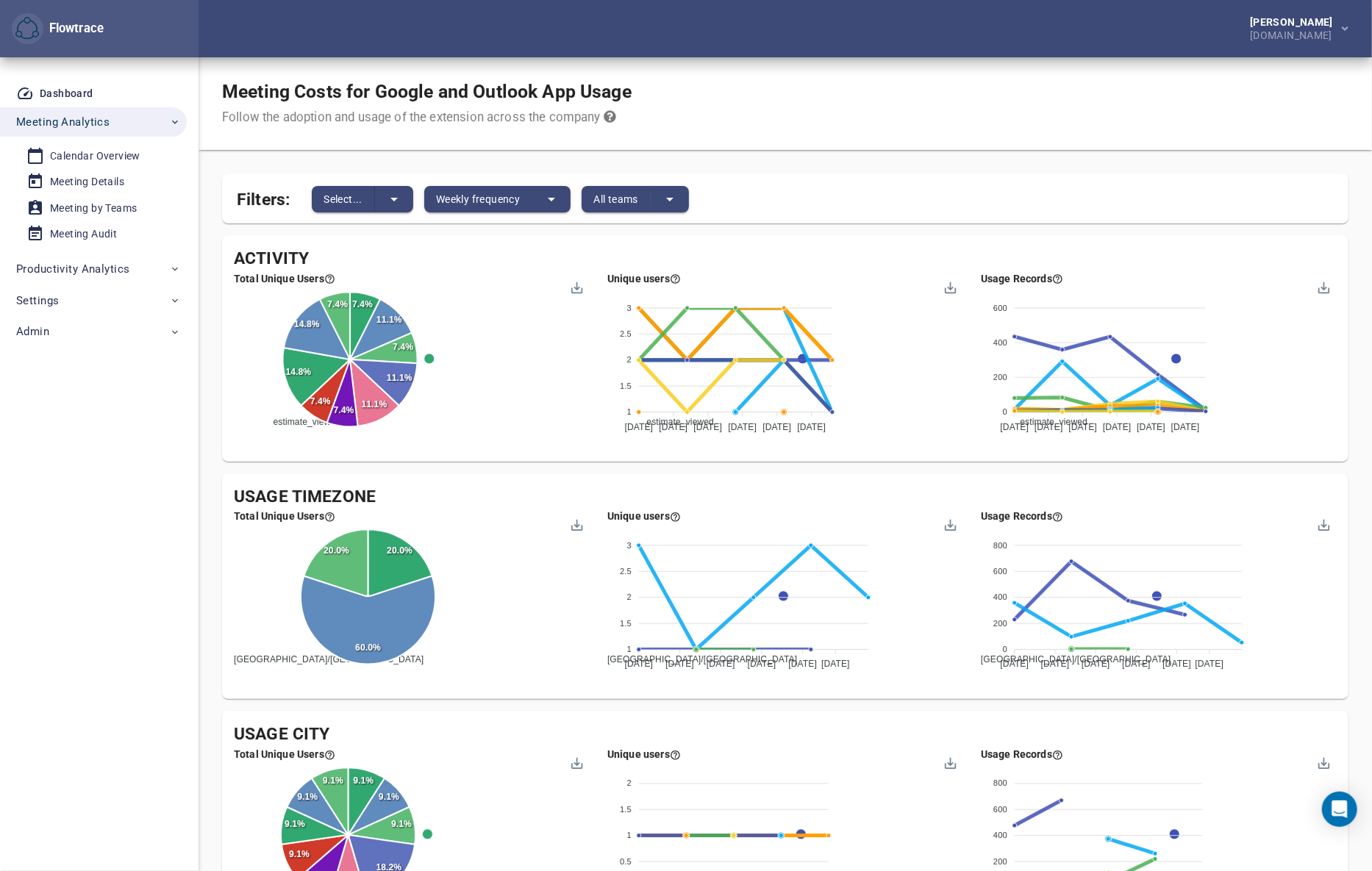
click at [895, 129] on div "Meeting Costs for Google and Outlook App Usage Follow the adoption and usage of…" at bounding box center [785, 103] width 1174 height 93
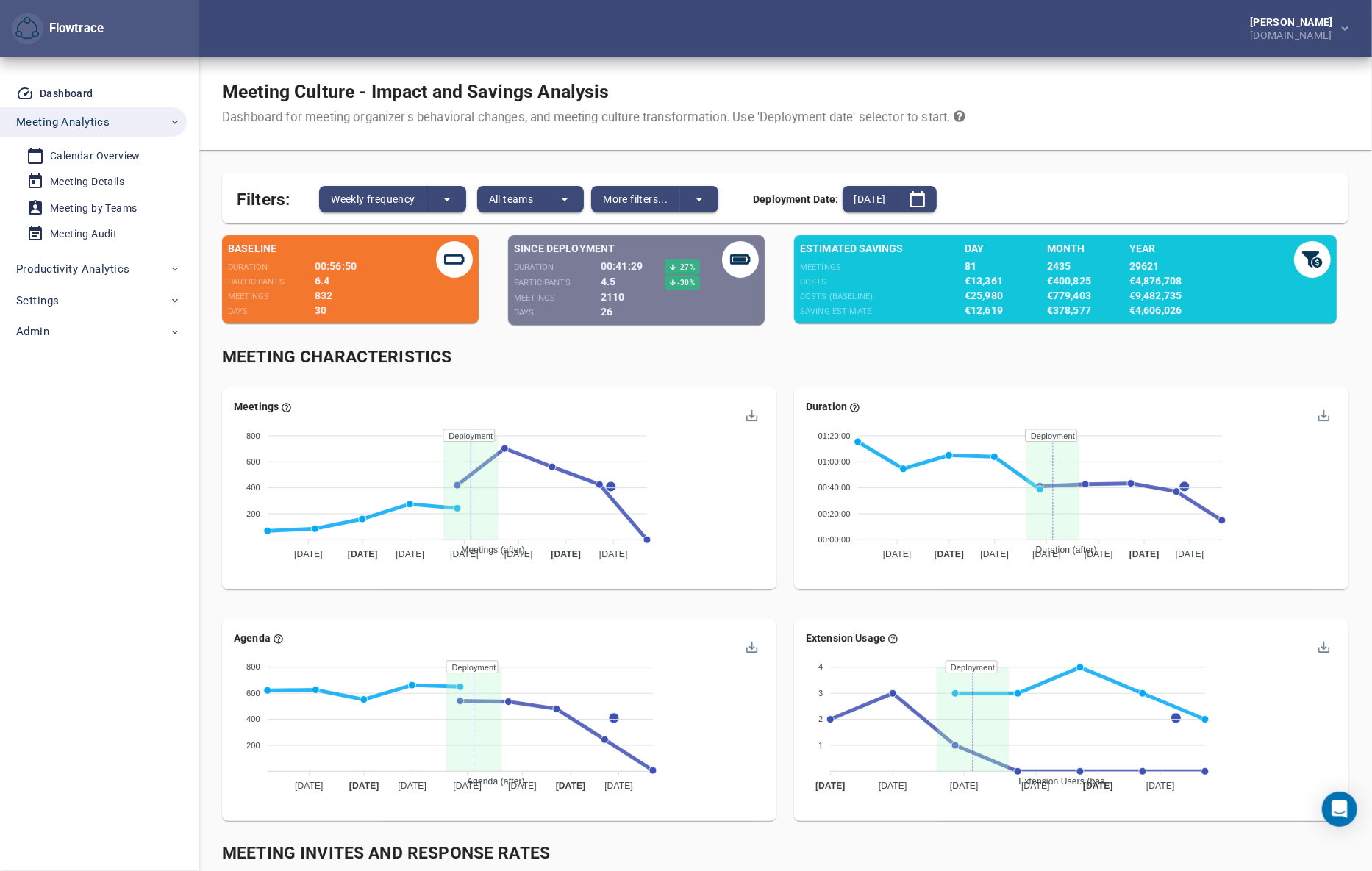
click at [802, 37] on div "[PERSON_NAME] [DOMAIN_NAME]" at bounding box center [785, 28] width 1174 height 57
click at [627, 28] on div "[PERSON_NAME] [DOMAIN_NAME]" at bounding box center [785, 28] width 1174 height 57
